Goal: Communication & Community: Answer question/provide support

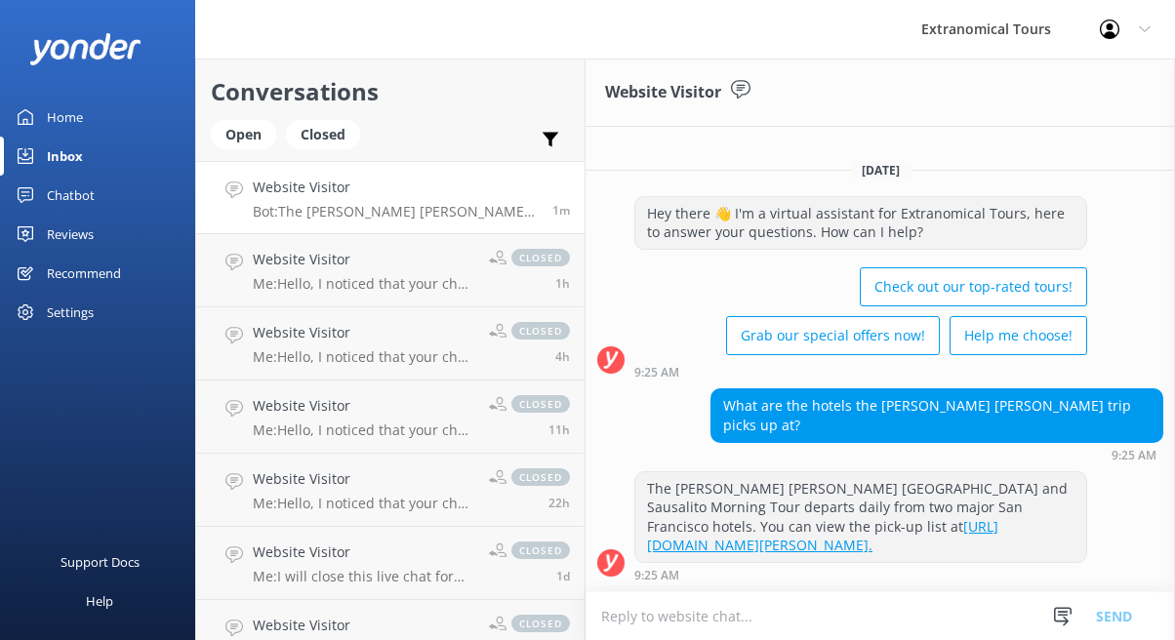
paste textarea "[GEOGRAPHIC_DATA] [GEOGRAPHIC_DATA] W [GEOGRAPHIC_DATA] InterContinental [GEOGR…"
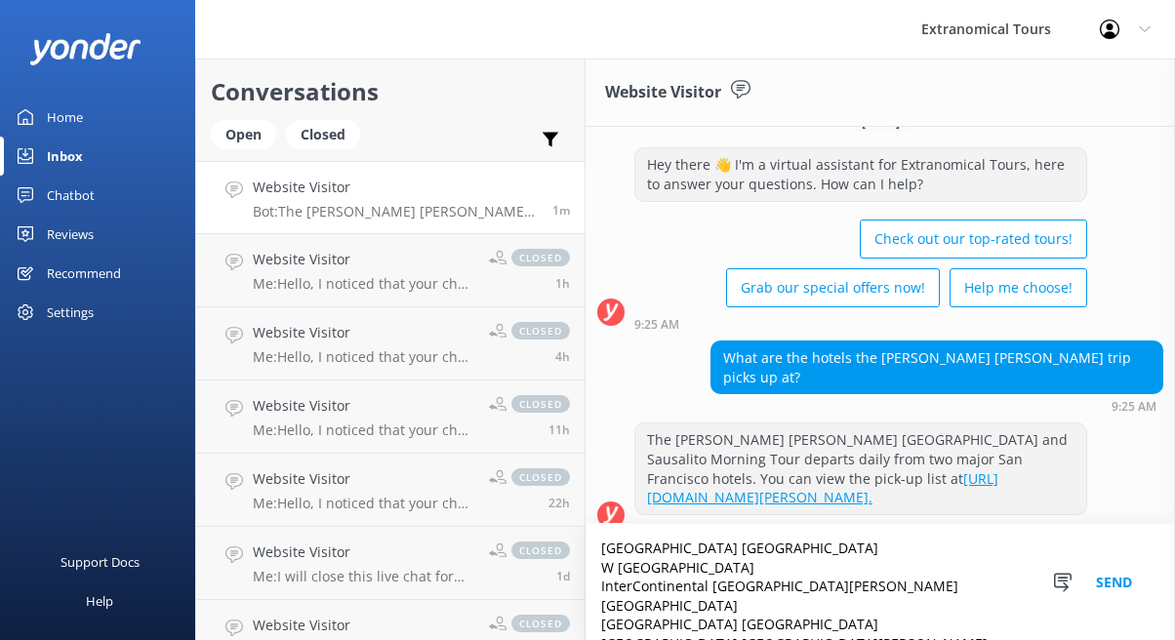
click at [751, 585] on textarea "[GEOGRAPHIC_DATA] [GEOGRAPHIC_DATA] W [GEOGRAPHIC_DATA] InterContinental [GEOGR…" at bounding box center [880, 582] width 589 height 116
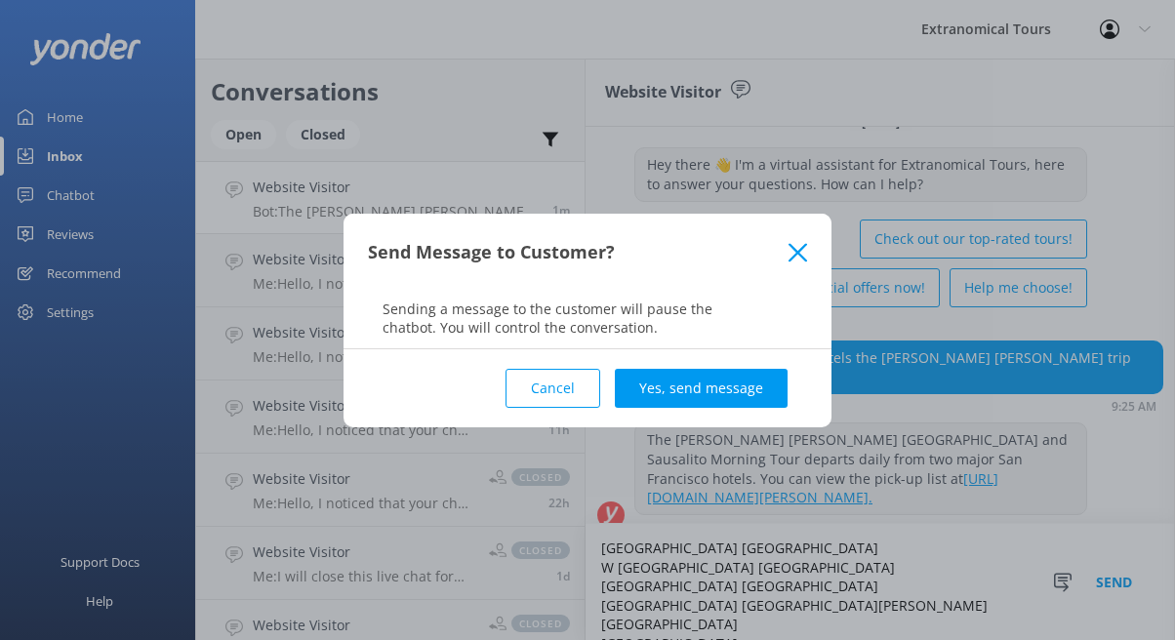
click at [795, 246] on icon at bounding box center [798, 253] width 19 height 20
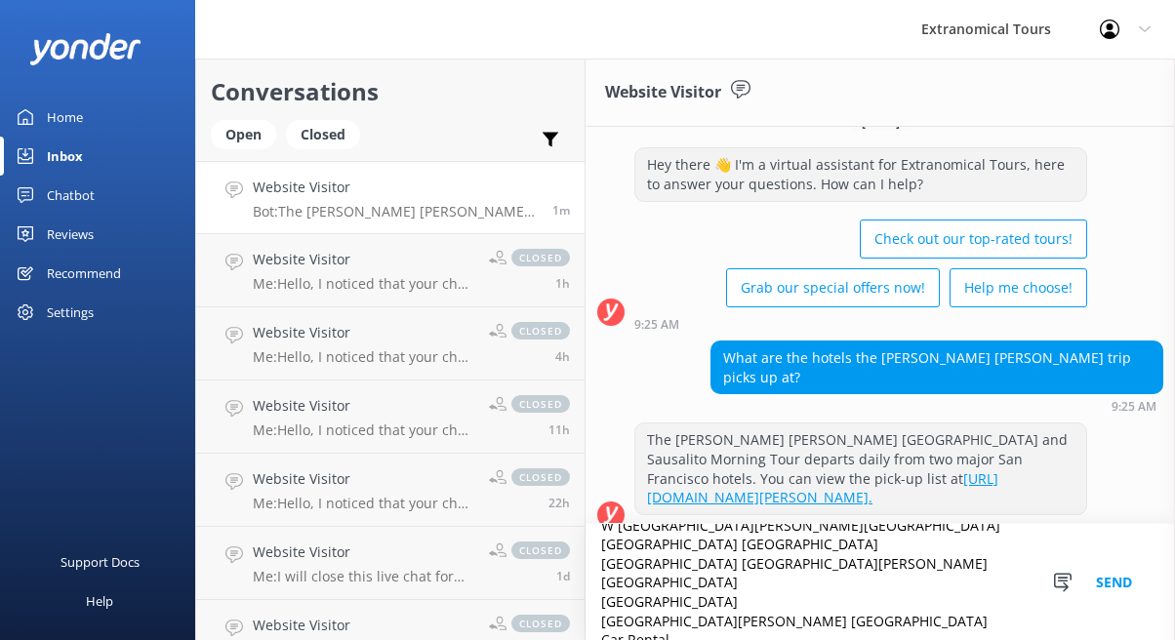
scroll to position [41, 0]
click at [699, 584] on textarea "[GEOGRAPHIC_DATA] [GEOGRAPHIC_DATA] W [GEOGRAPHIC_DATA][PERSON_NAME][GEOGRAPHIC…" at bounding box center [880, 582] width 589 height 116
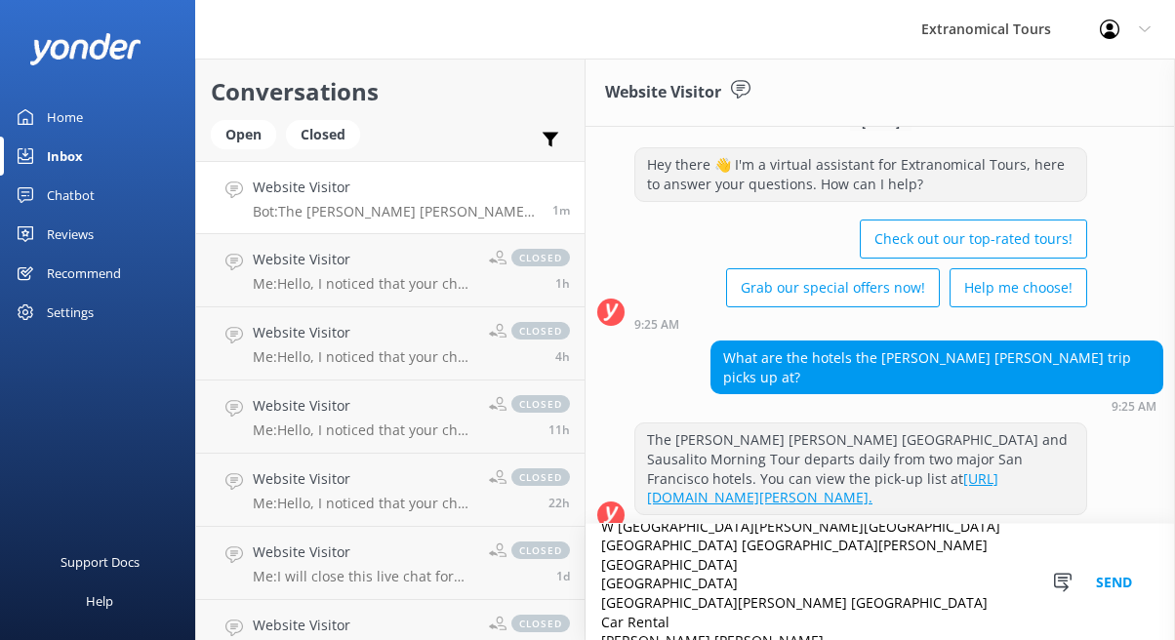
drag, startPoint x: 708, startPoint y: 617, endPoint x: 595, endPoint y: 588, distance: 116.0
click at [595, 588] on textarea "[GEOGRAPHIC_DATA] [GEOGRAPHIC_DATA] W [GEOGRAPHIC_DATA][PERSON_NAME][GEOGRAPHIC…" at bounding box center [880, 582] width 589 height 116
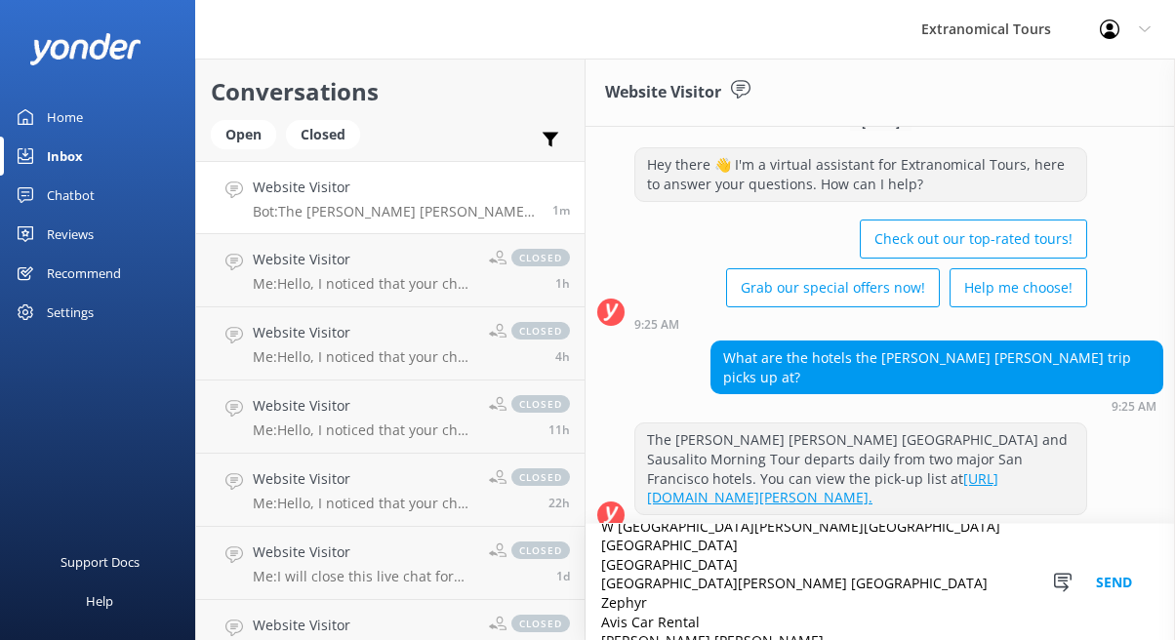
scroll to position [50, 0]
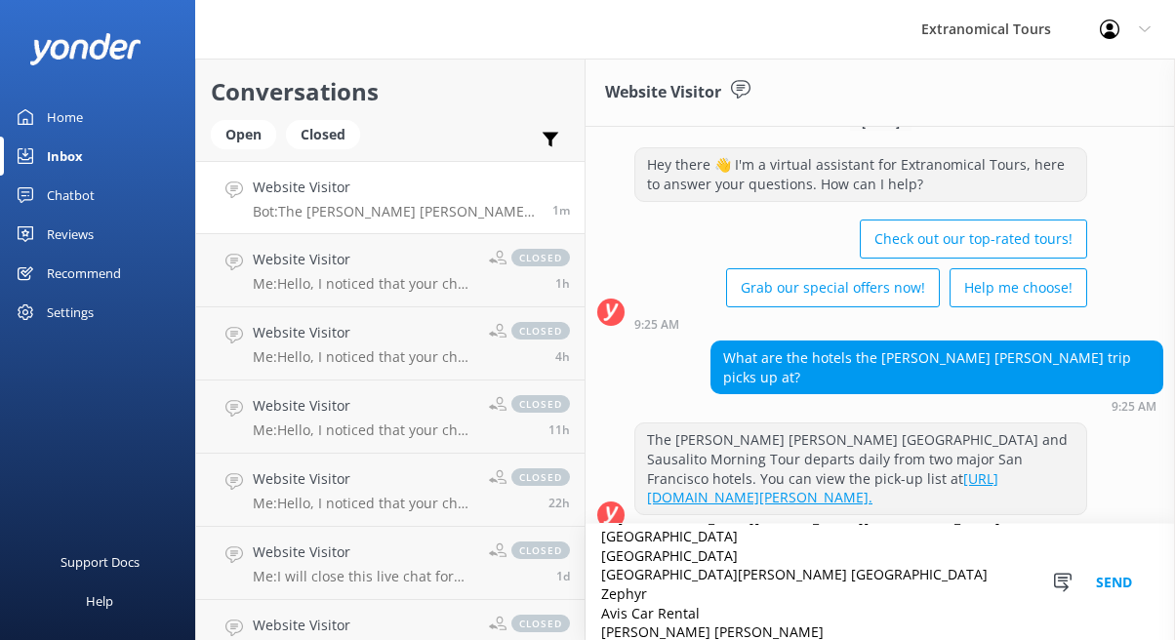
click at [702, 596] on textarea "[GEOGRAPHIC_DATA] [GEOGRAPHIC_DATA] W [GEOGRAPHIC_DATA][PERSON_NAME][GEOGRAPHIC…" at bounding box center [880, 582] width 589 height 116
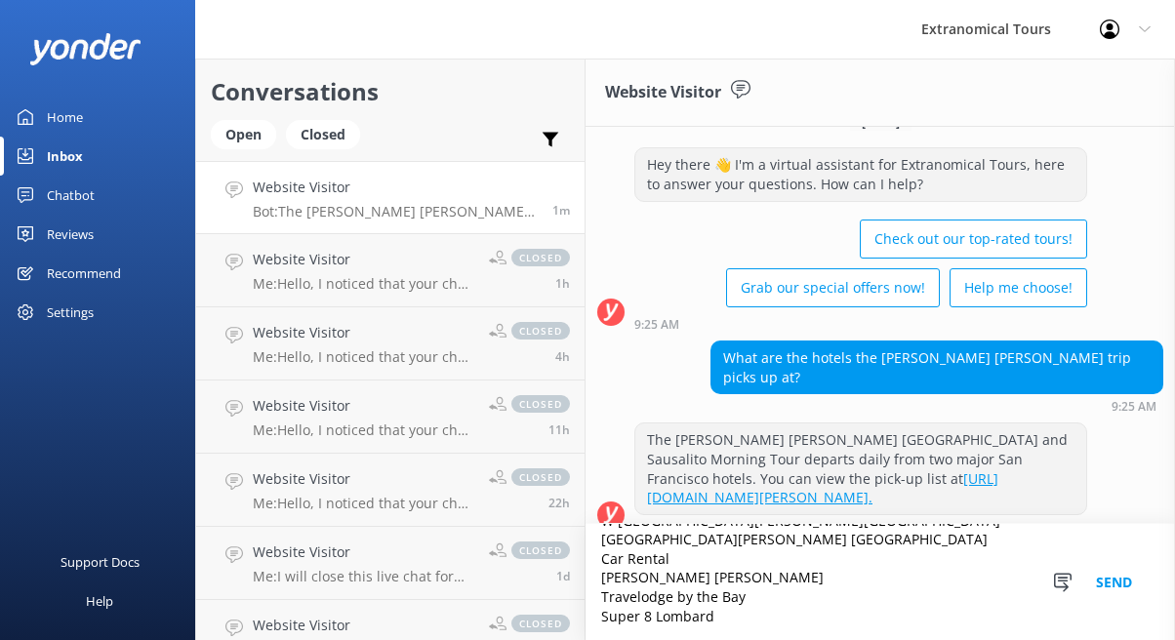
click at [672, 598] on textarea "[GEOGRAPHIC_DATA] [GEOGRAPHIC_DATA] W [GEOGRAPHIC_DATA][PERSON_NAME][GEOGRAPHIC…" at bounding box center [880, 582] width 589 height 116
drag, startPoint x: 713, startPoint y: 577, endPoint x: 563, endPoint y: 553, distance: 152.1
click at [563, 553] on div "Conversations Open Closed Important Assigned to me Unassigned Website Visitor B…" at bounding box center [685, 350] width 980 height 582
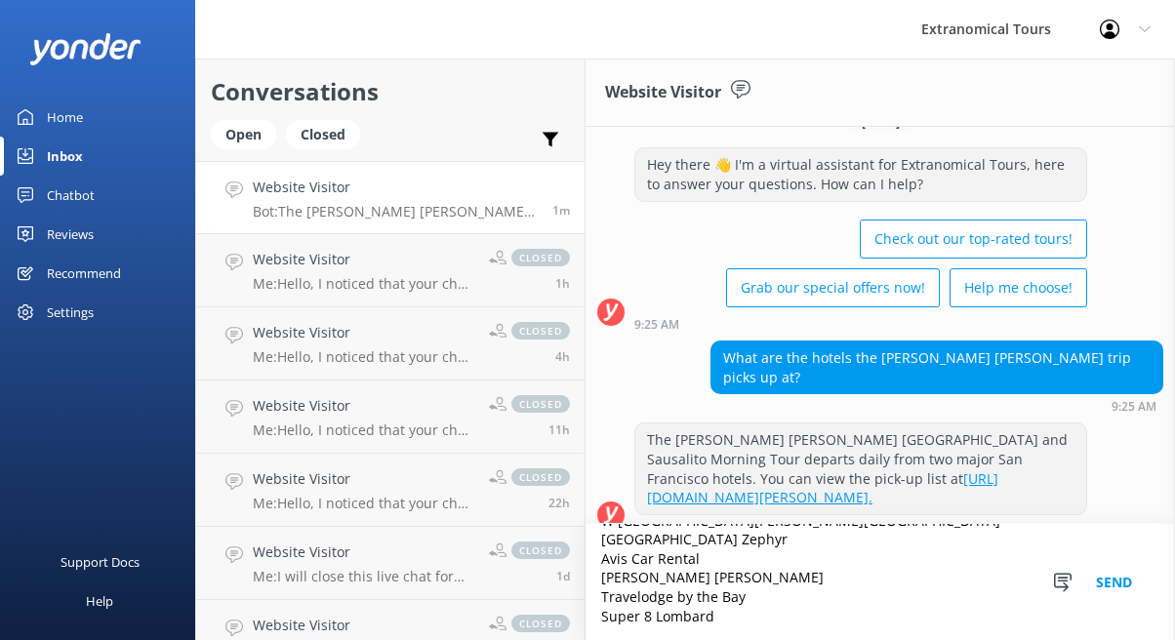
type textarea "Hyatt Regency Downtown [GEOGRAPHIC_DATA] W [GEOGRAPHIC_DATA][PERSON_NAME][GEOGR…"
click at [1115, 585] on button "Send" at bounding box center [1113, 582] width 73 height 116
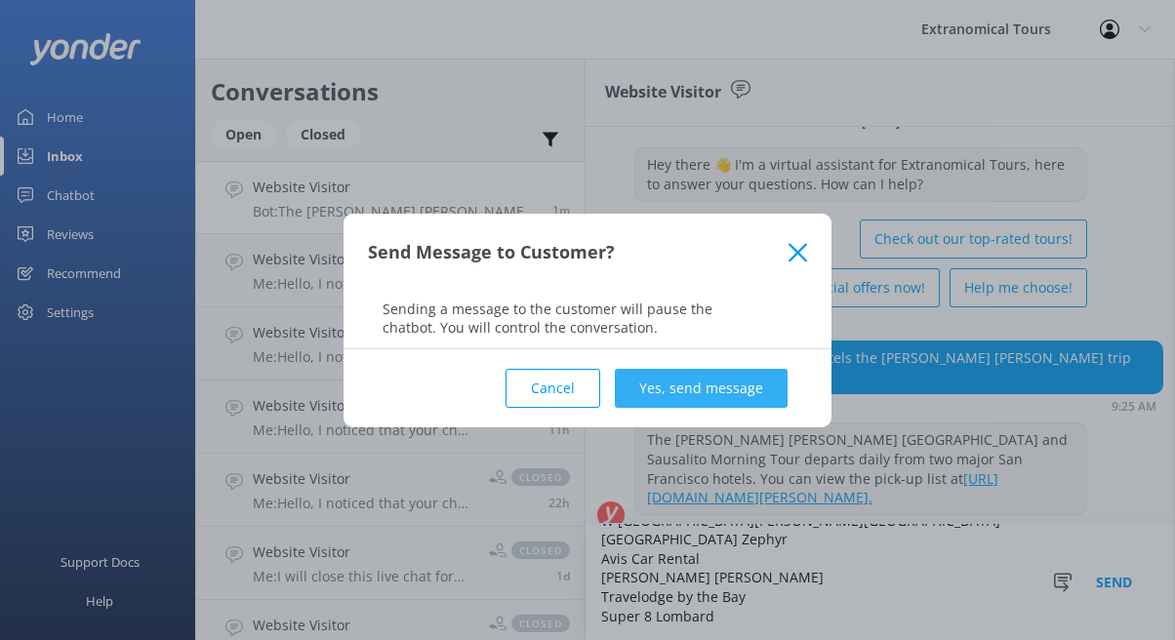
click at [715, 403] on button "Yes, send message" at bounding box center [701, 388] width 173 height 39
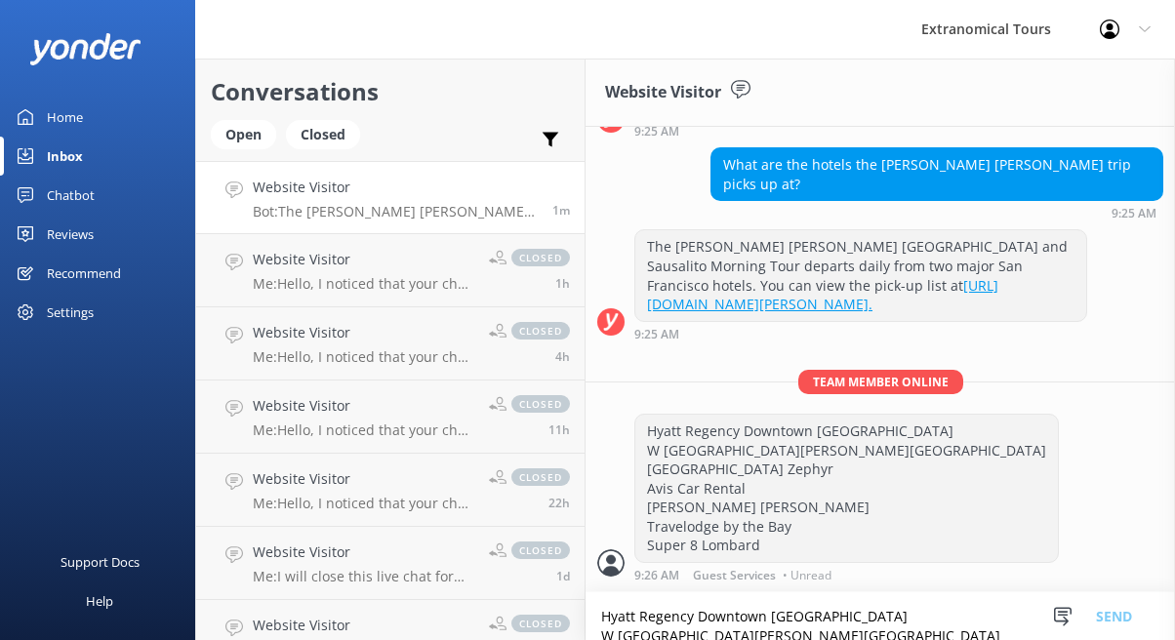
scroll to position [280, 0]
click at [1060, 624] on icon at bounding box center [1063, 617] width 20 height 20
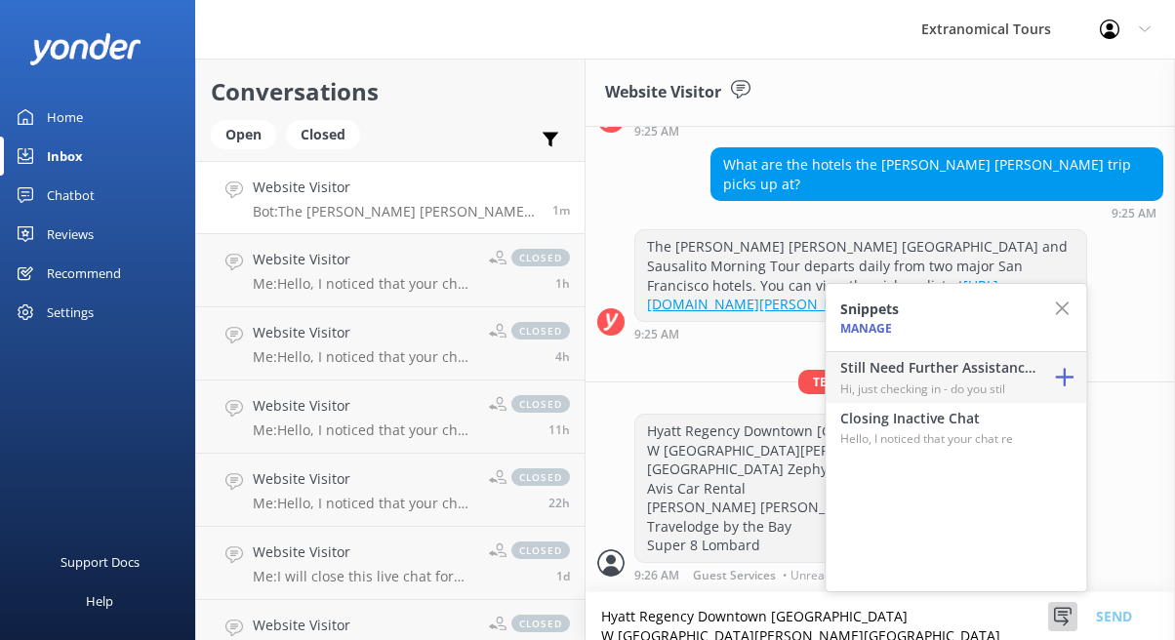
click at [966, 377] on h4 "Still Need Further Assistance?" at bounding box center [937, 367] width 195 height 21
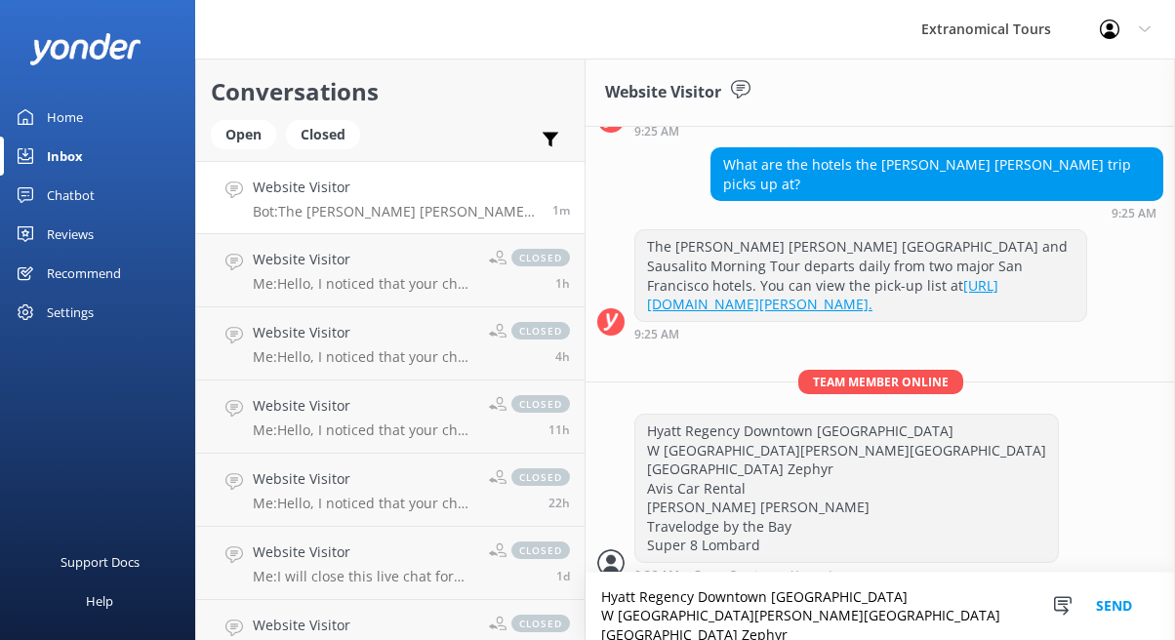
scroll to position [0, 0]
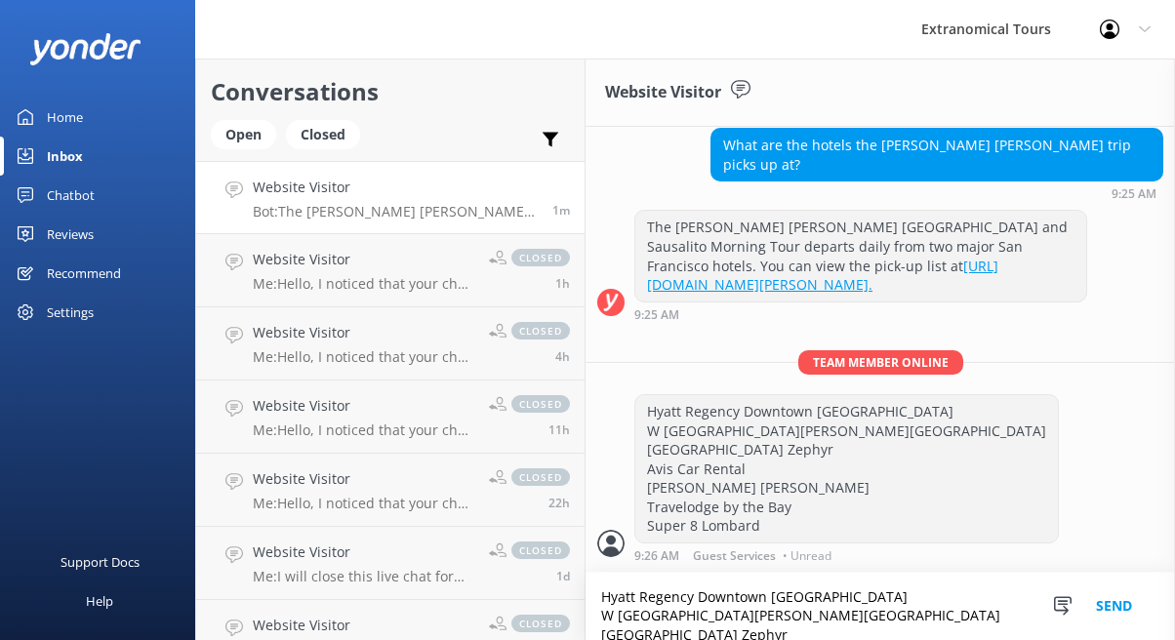
click at [1108, 601] on button "Send" at bounding box center [1113, 606] width 73 height 67
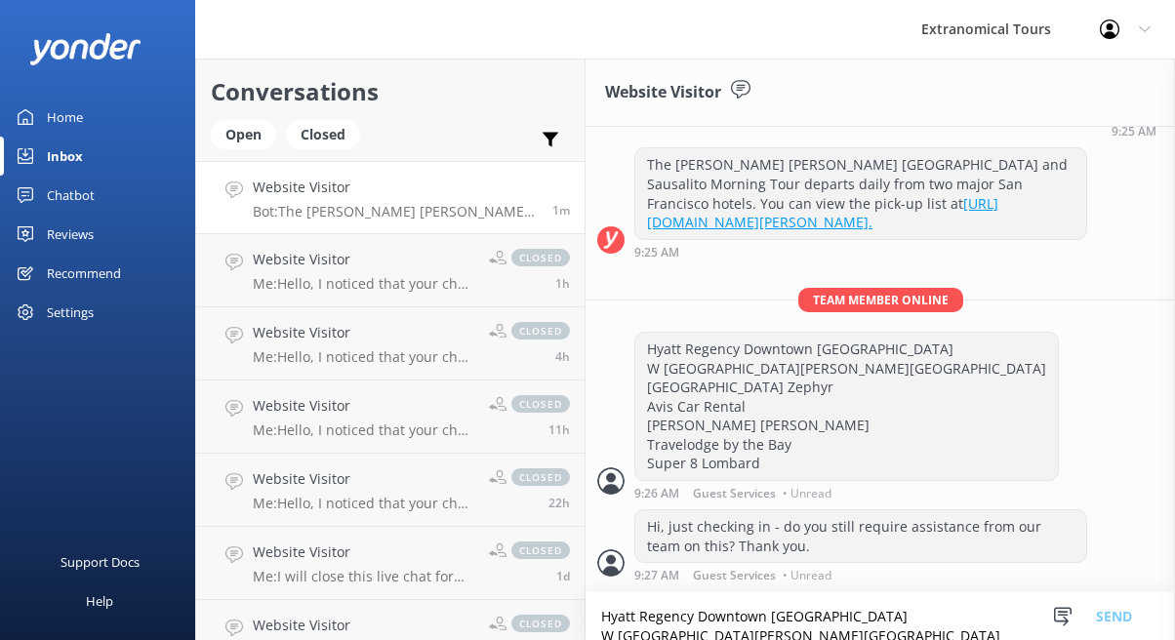
scroll to position [362, 0]
